Goal: Transaction & Acquisition: Purchase product/service

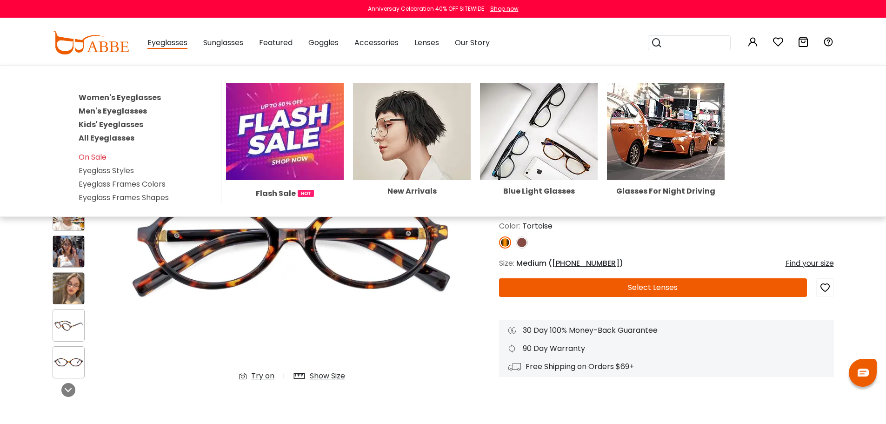
click at [120, 97] on link "Women's Eyeglasses" at bounding box center [120, 97] width 82 height 11
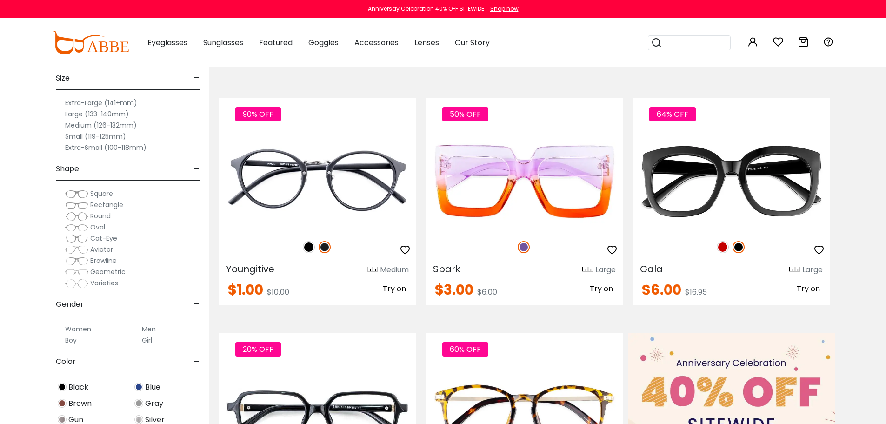
scroll to position [186, 0]
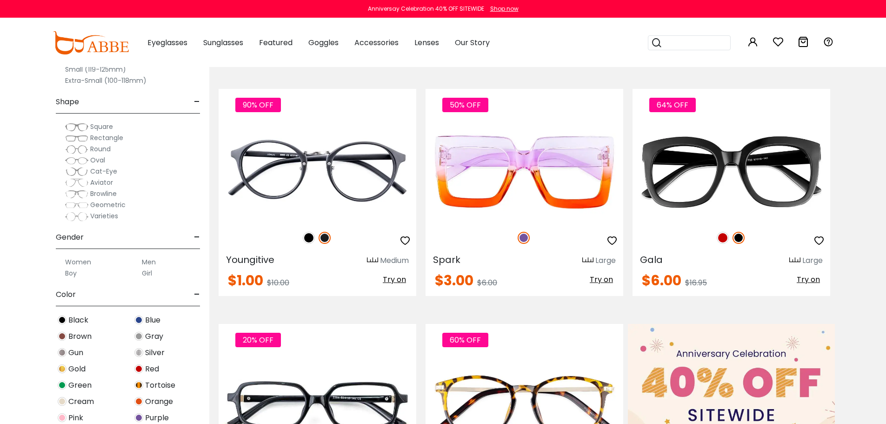
click at [77, 160] on img at bounding box center [76, 160] width 23 height 9
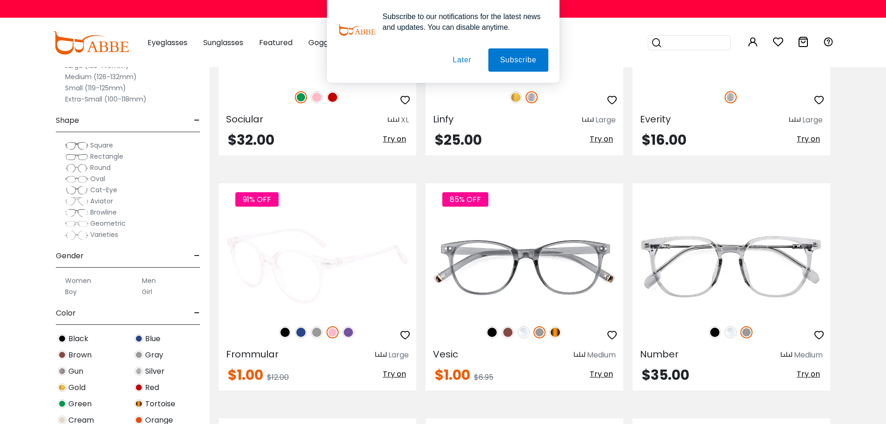
scroll to position [1582, 0]
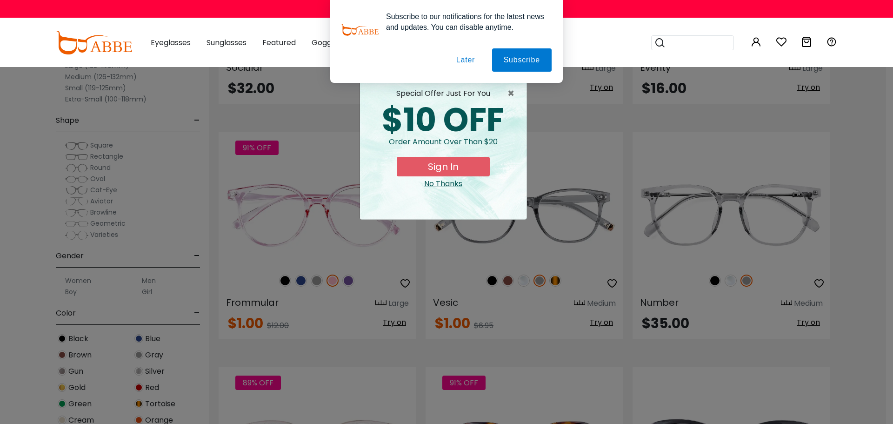
click at [471, 60] on button "Later" at bounding box center [466, 59] width 42 height 23
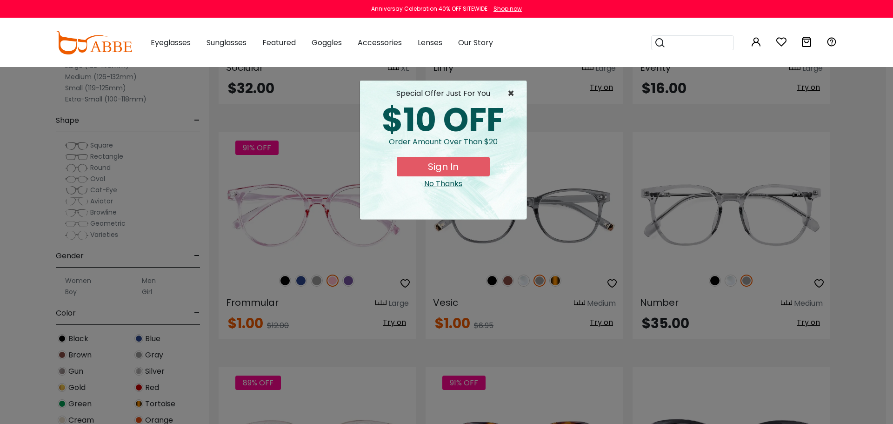
click at [511, 94] on span "×" at bounding box center [514, 93] width 12 height 11
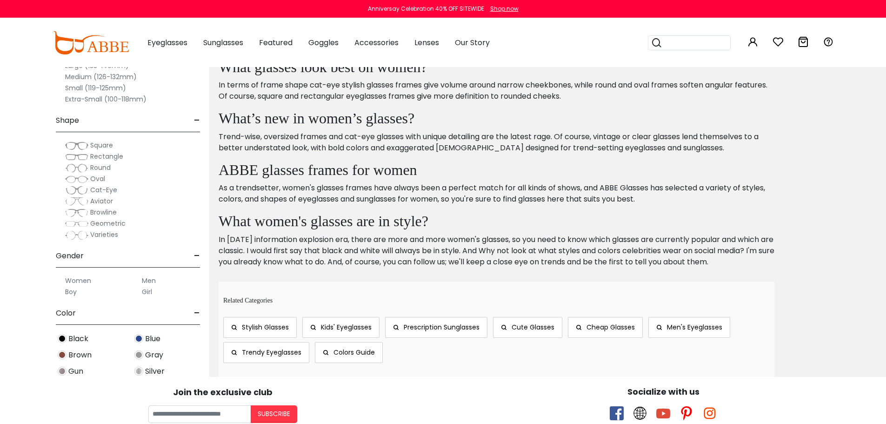
scroll to position [4746, 0]
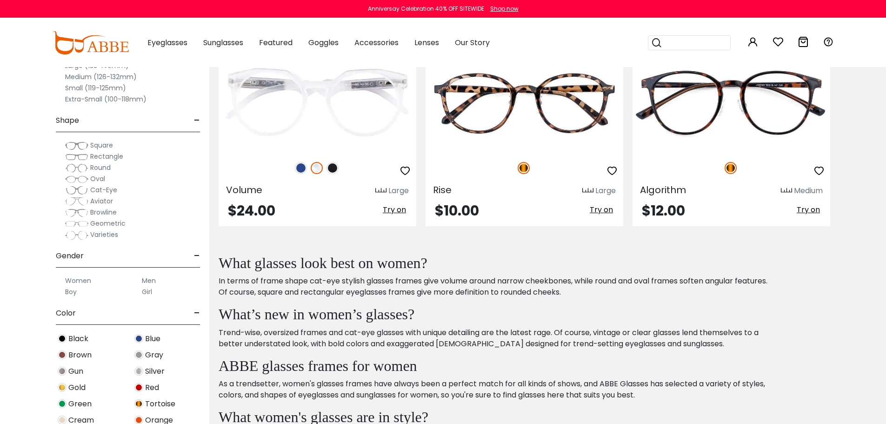
click at [77, 189] on img at bounding box center [76, 190] width 23 height 9
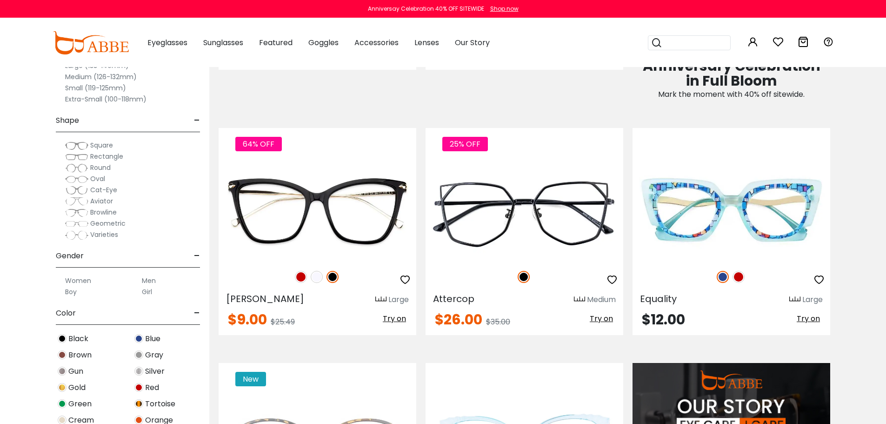
scroll to position [651, 0]
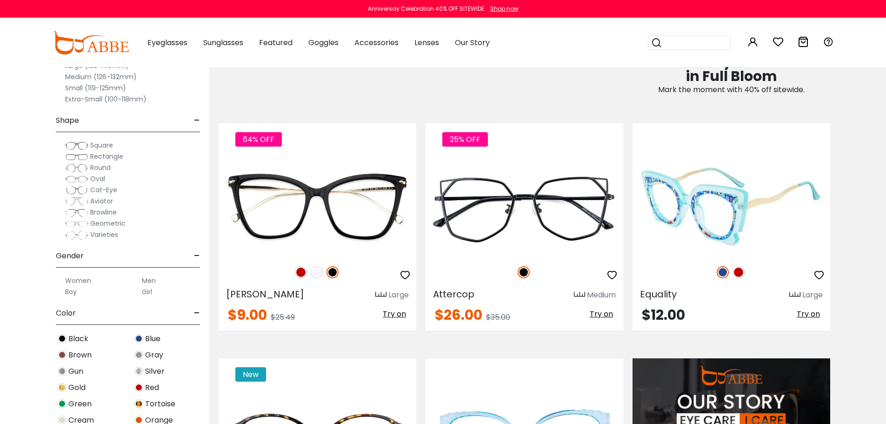
click at [739, 272] on img at bounding box center [739, 272] width 12 height 12
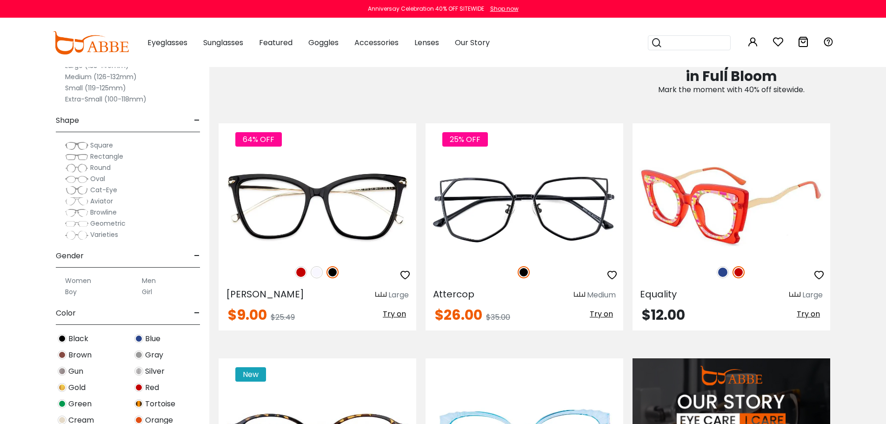
click at [817, 278] on icon "button" at bounding box center [819, 274] width 11 height 11
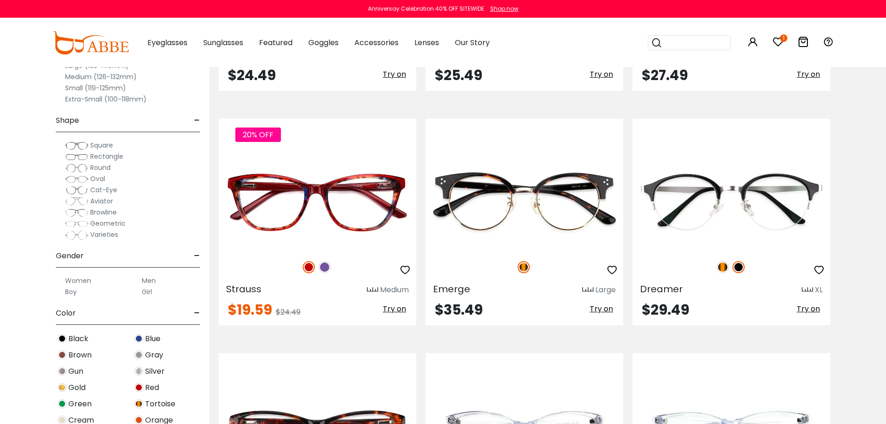
scroll to position [3722, 0]
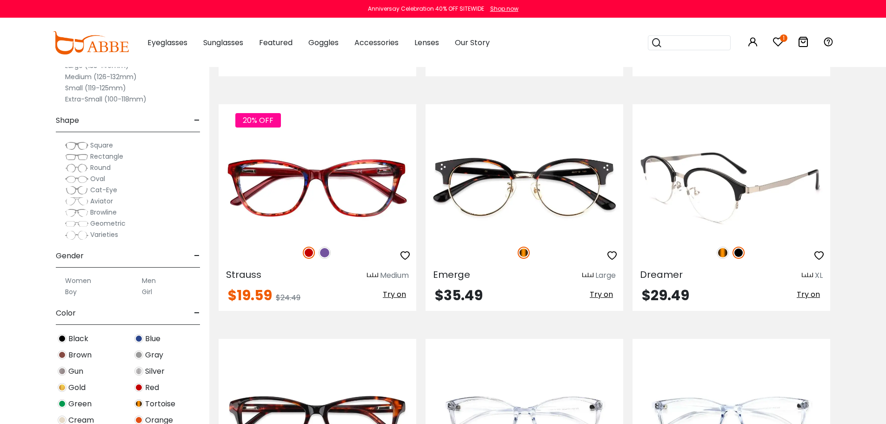
click at [722, 250] on img at bounding box center [723, 253] width 12 height 12
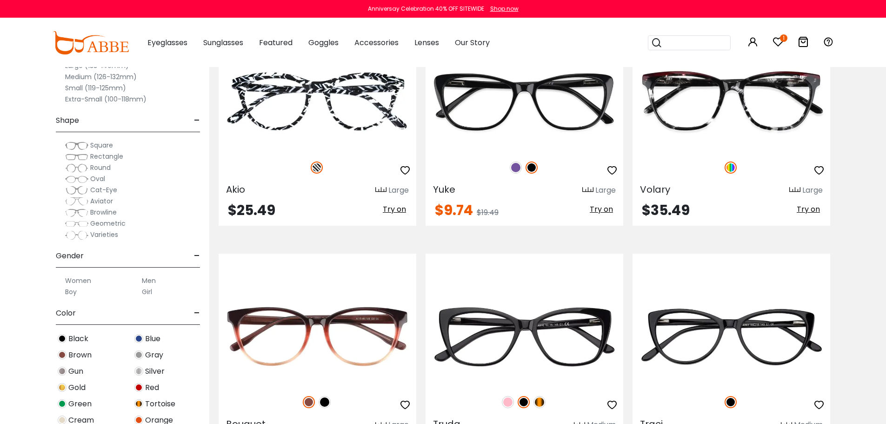
scroll to position [4746, 0]
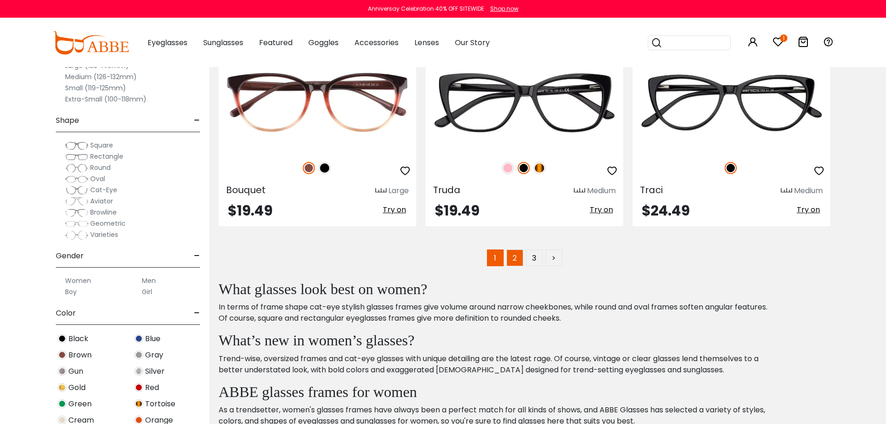
click at [511, 258] on link "2" at bounding box center [515, 257] width 17 height 17
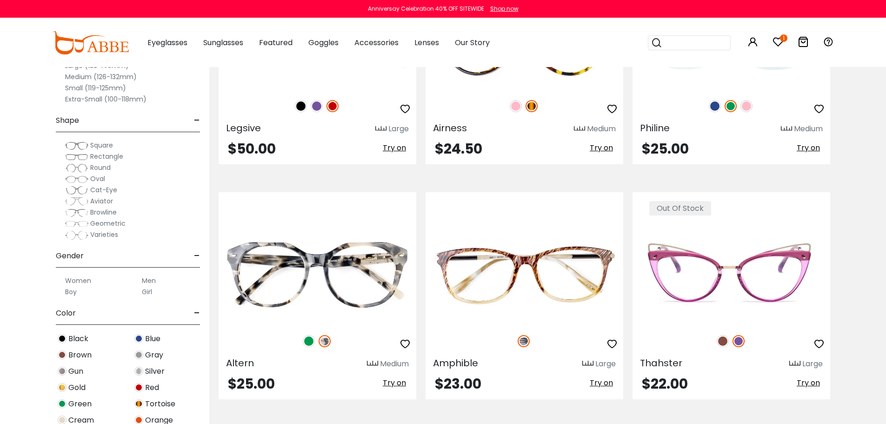
scroll to position [1024, 0]
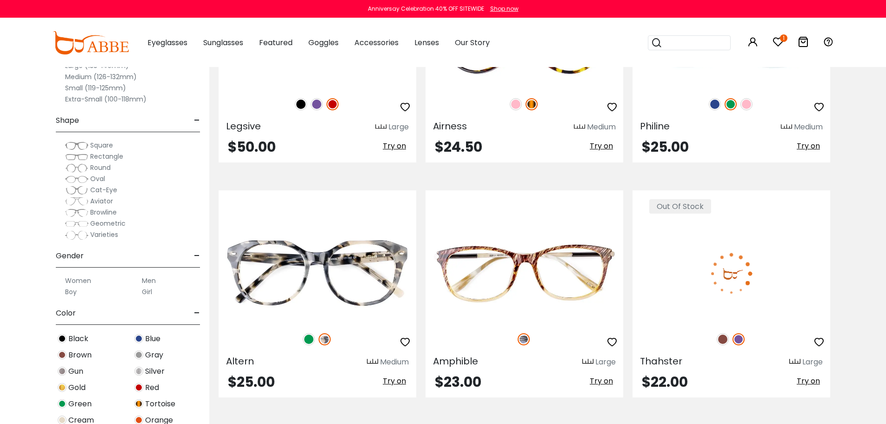
click at [740, 339] on img at bounding box center [739, 339] width 12 height 12
click at [720, 341] on img at bounding box center [723, 339] width 12 height 12
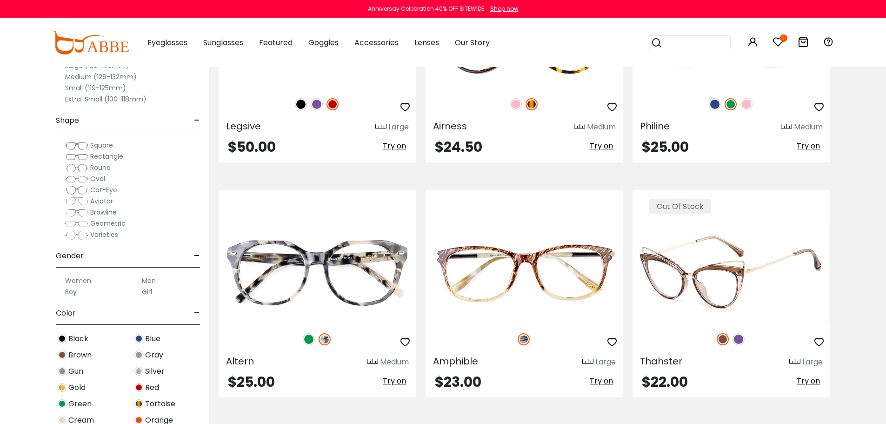
click at [739, 341] on img at bounding box center [739, 339] width 12 height 12
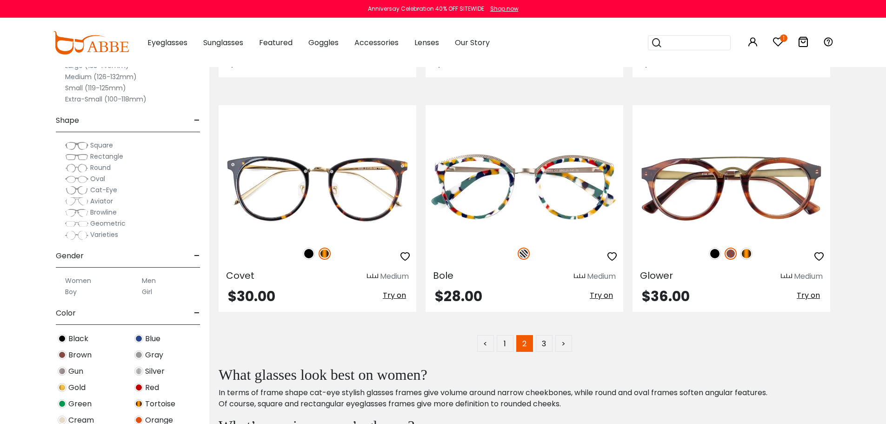
scroll to position [4653, 0]
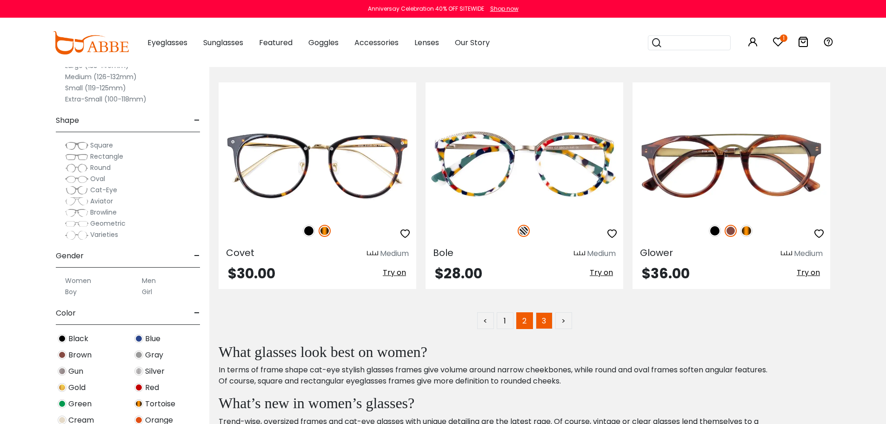
click at [542, 321] on link "3" at bounding box center [544, 320] width 17 height 17
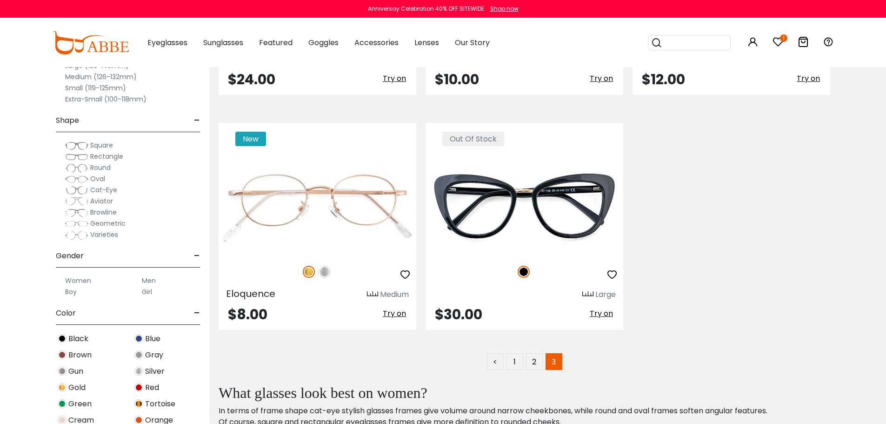
scroll to position [3908, 0]
click at [74, 211] on img at bounding box center [76, 212] width 23 height 9
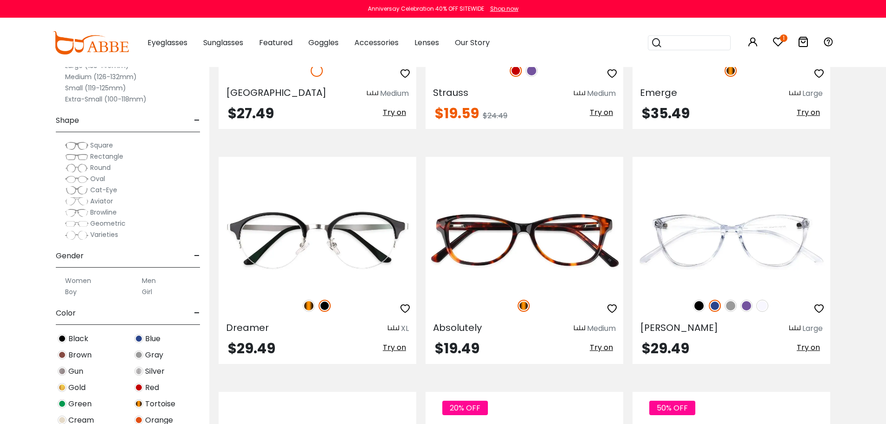
scroll to position [4653, 0]
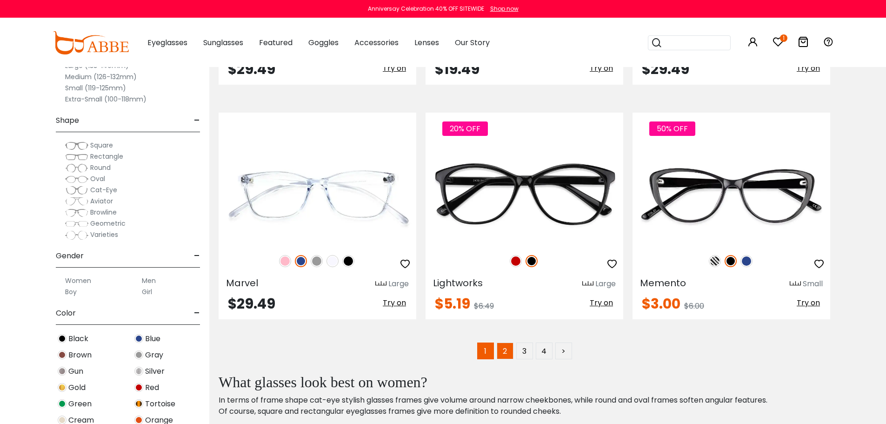
click at [505, 351] on link "2" at bounding box center [505, 350] width 17 height 17
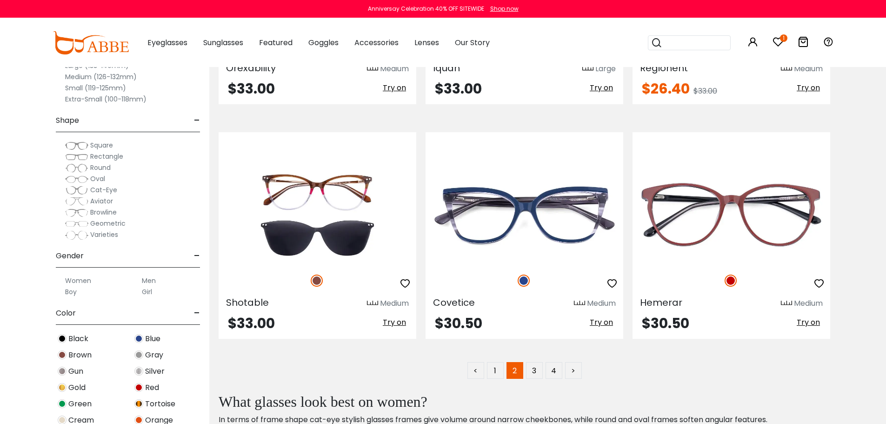
scroll to position [4885, 0]
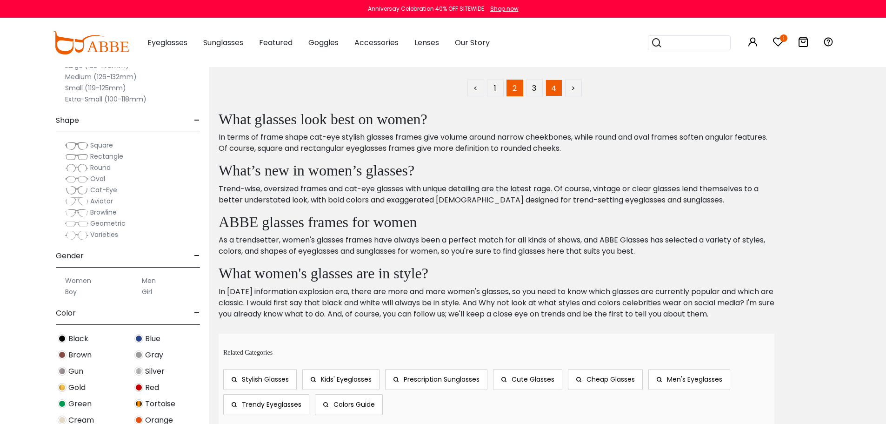
click at [549, 92] on link "4" at bounding box center [554, 88] width 17 height 17
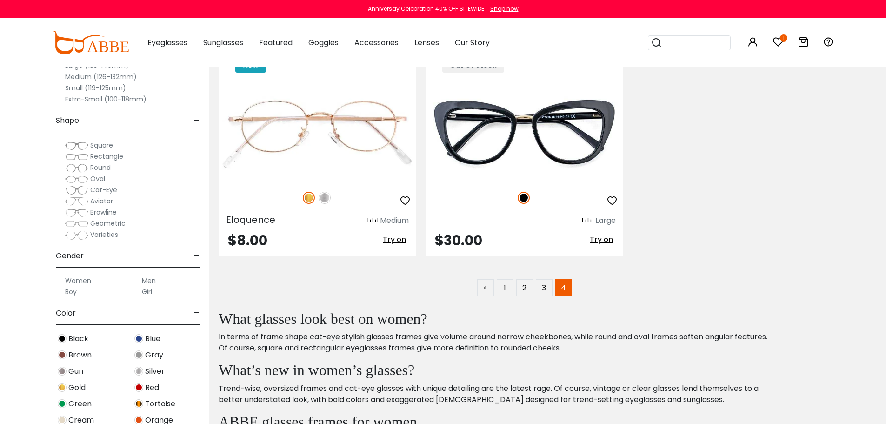
scroll to position [465, 0]
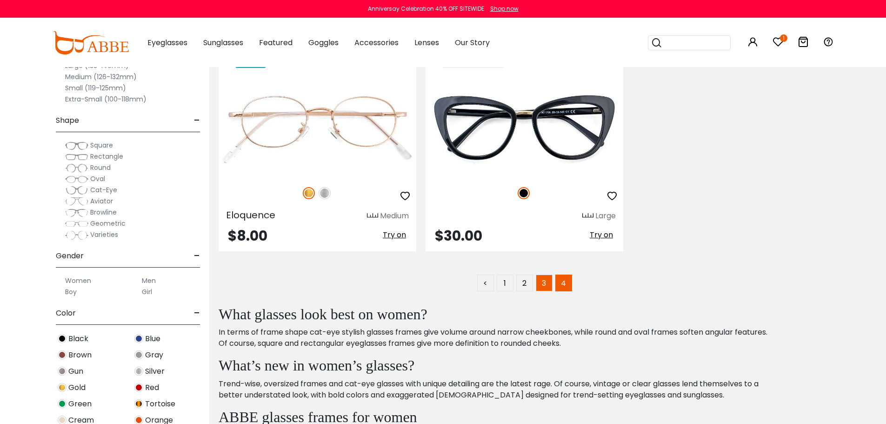
click at [543, 281] on link "3" at bounding box center [544, 283] width 17 height 17
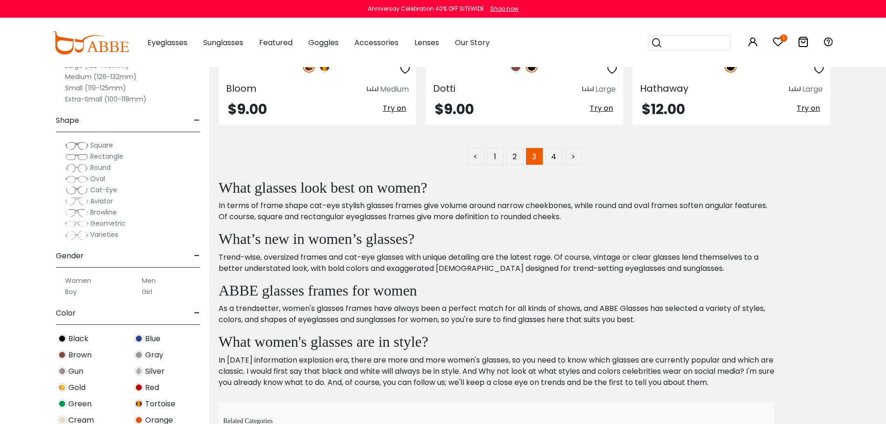
scroll to position [4978, 0]
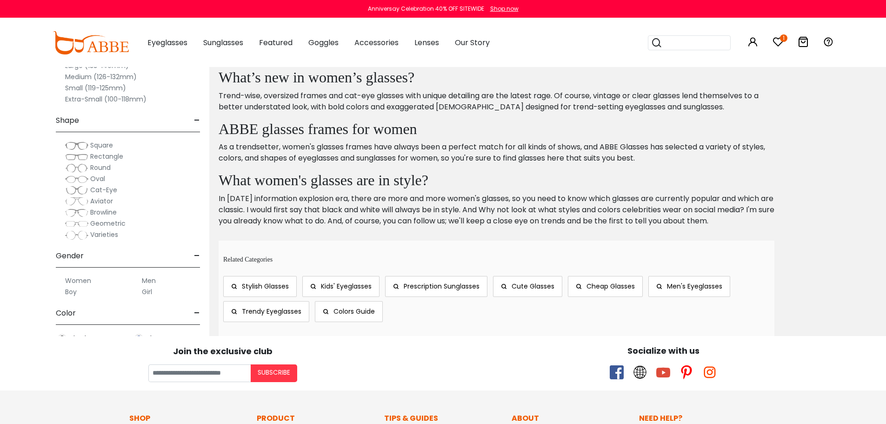
click at [74, 237] on img at bounding box center [76, 235] width 23 height 10
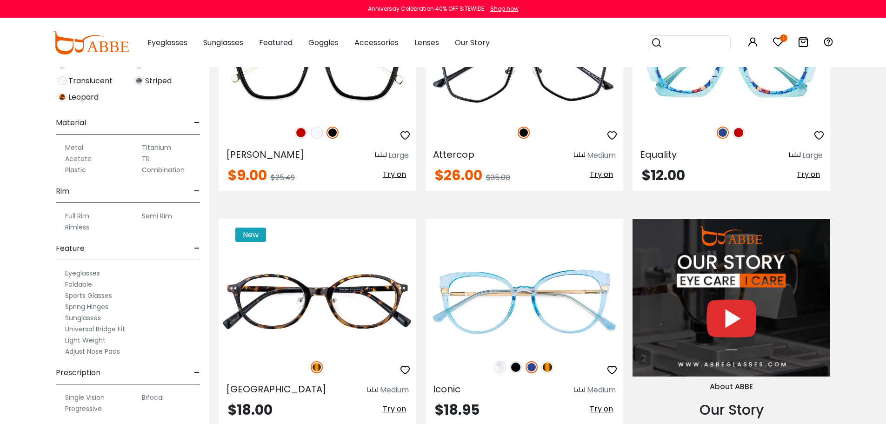
scroll to position [409, 0]
click at [96, 346] on label "Adjust Nose Pads" at bounding box center [92, 347] width 55 height 11
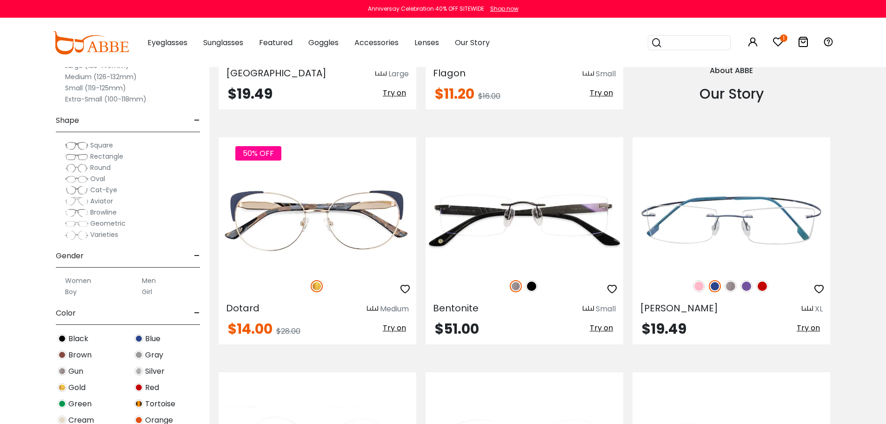
scroll to position [977, 0]
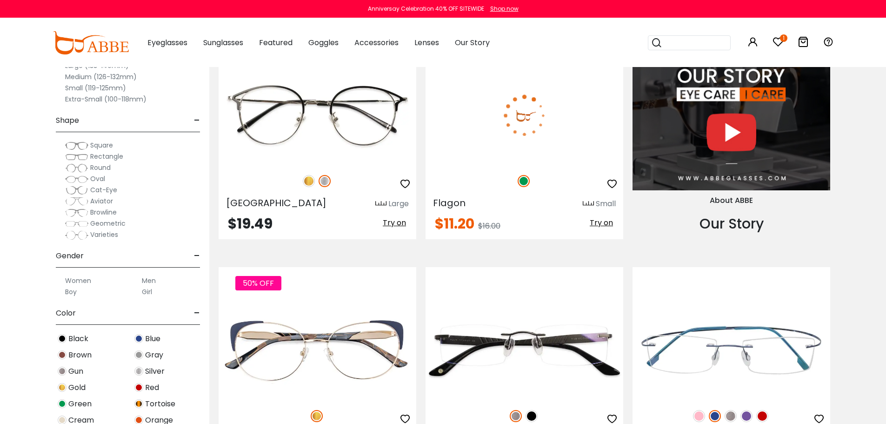
click at [616, 183] on icon "button" at bounding box center [612, 183] width 11 height 11
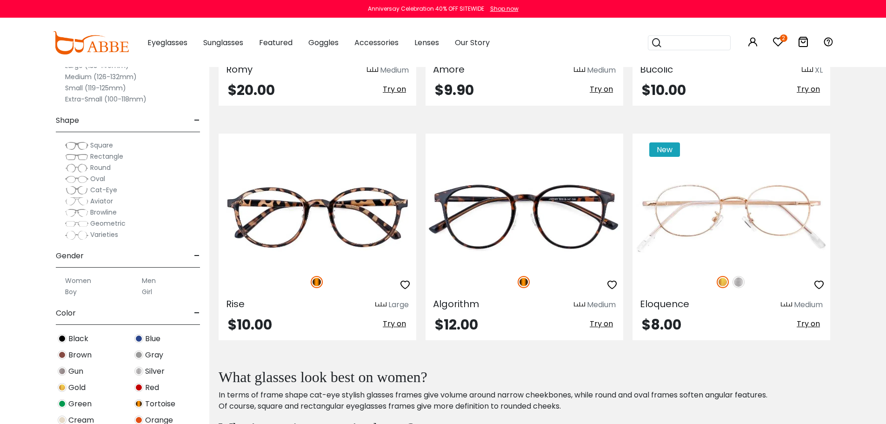
scroll to position [4141, 0]
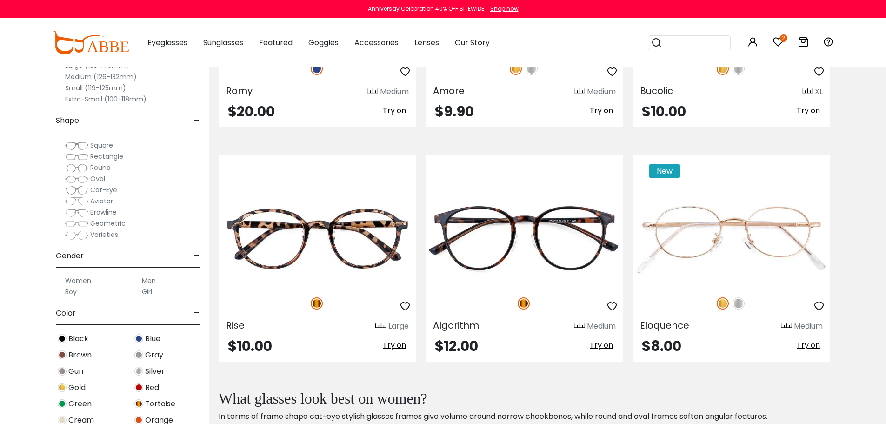
click at [84, 224] on img at bounding box center [76, 223] width 23 height 9
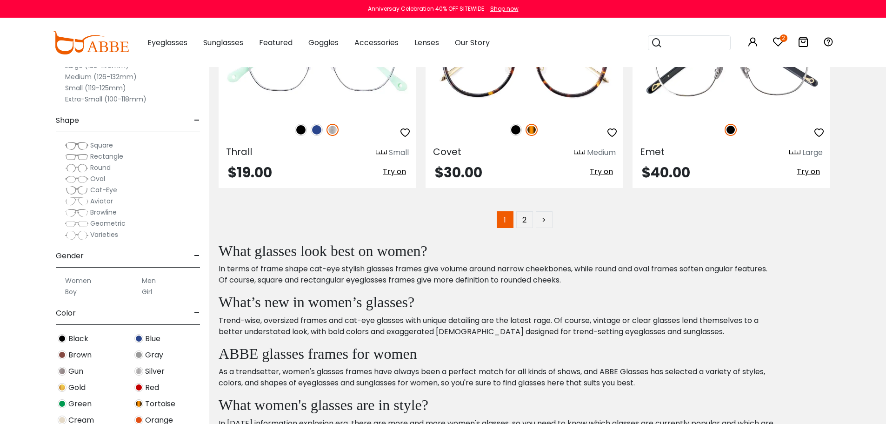
scroll to position [4792, 0]
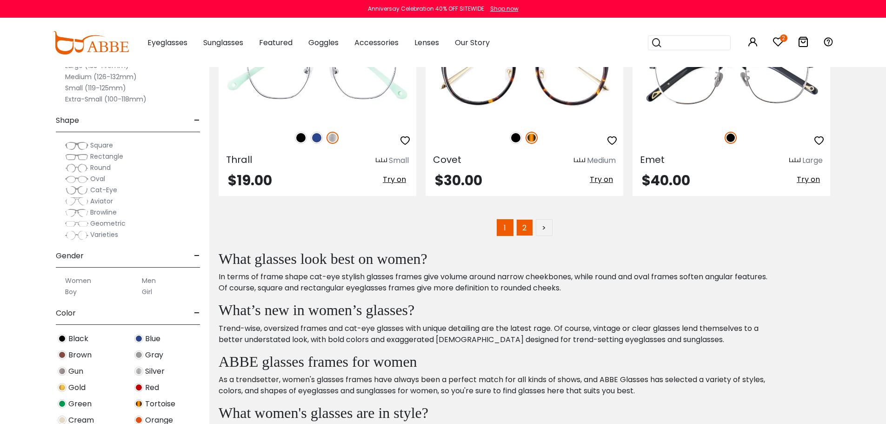
click at [526, 228] on link "2" at bounding box center [524, 227] width 17 height 17
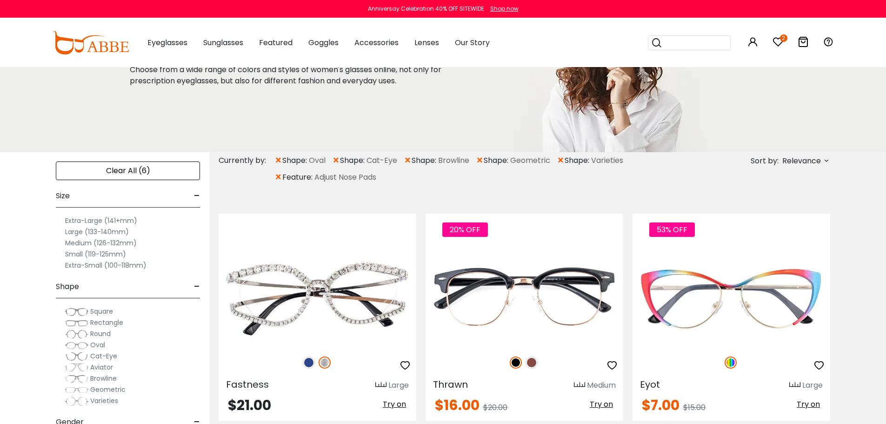
scroll to position [279, 0]
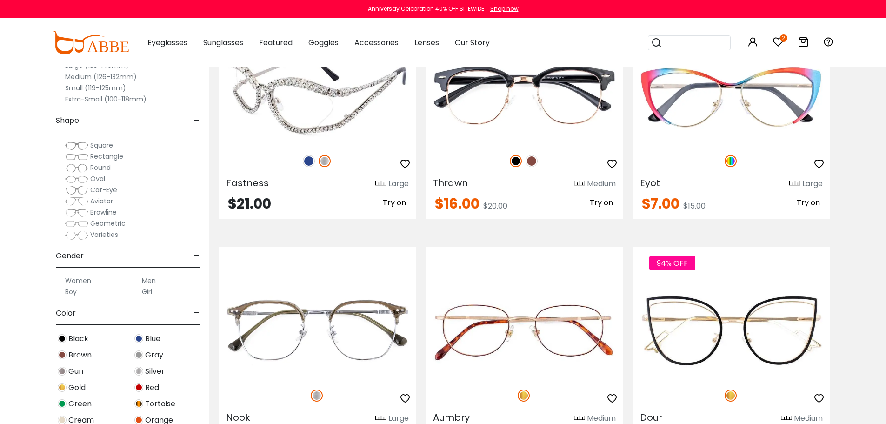
click at [309, 161] on img at bounding box center [309, 161] width 12 height 12
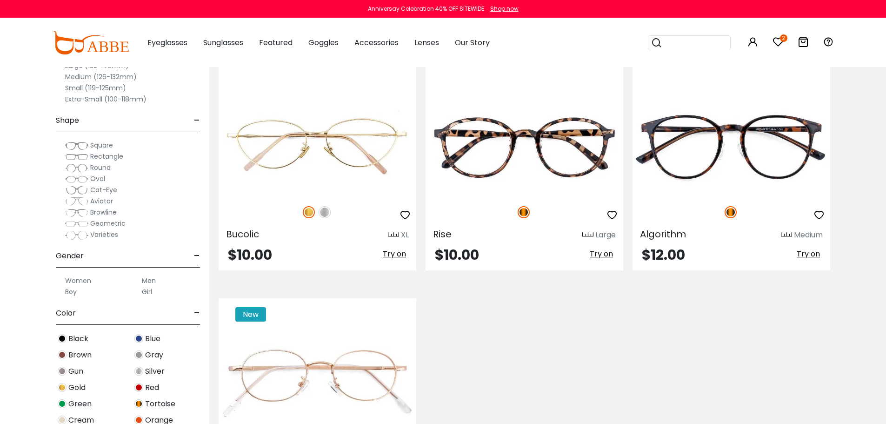
scroll to position [1117, 0]
